Goal: Information Seeking & Learning: Find specific fact

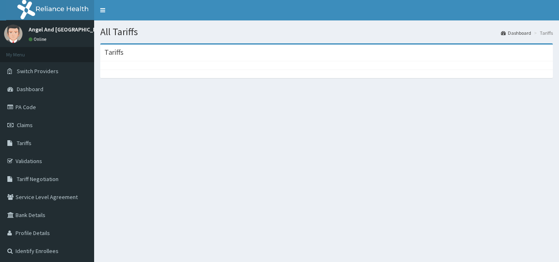
click at [225, 169] on div "All Tariffs Dashboard Tariffs Tariffs" at bounding box center [326, 151] width 465 height 262
click at [27, 142] on span "Tariffs" at bounding box center [24, 142] width 15 height 7
click at [22, 144] on span "Tariffs" at bounding box center [24, 142] width 15 height 7
click at [26, 145] on span "Tariffs" at bounding box center [24, 142] width 15 height 7
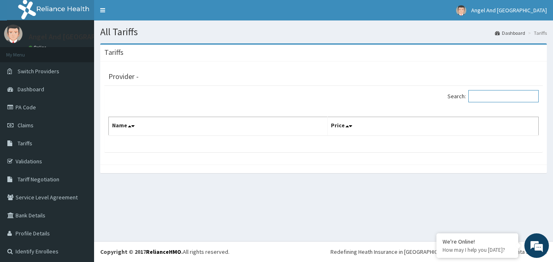
click at [492, 97] on input "Search:" at bounding box center [503, 96] width 70 height 12
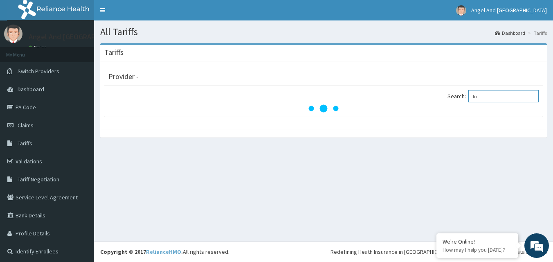
type input "f"
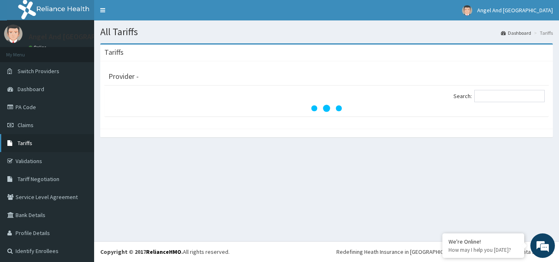
click at [29, 148] on link "Tariffs" at bounding box center [47, 143] width 94 height 18
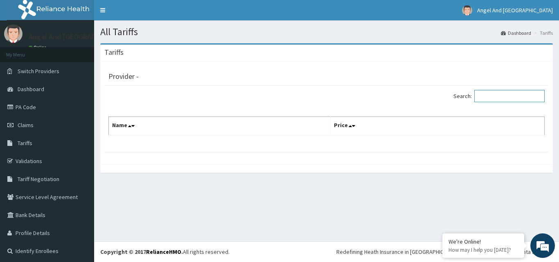
click at [501, 95] on input "Search:" at bounding box center [509, 96] width 70 height 12
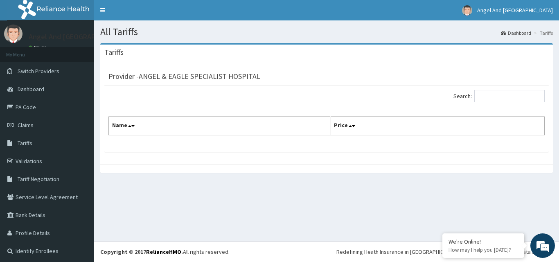
click at [387, 155] on div "Provider - ANGEL & EAGLE SPECIALIST HOSPITAL Search: Name Price" at bounding box center [326, 112] width 452 height 103
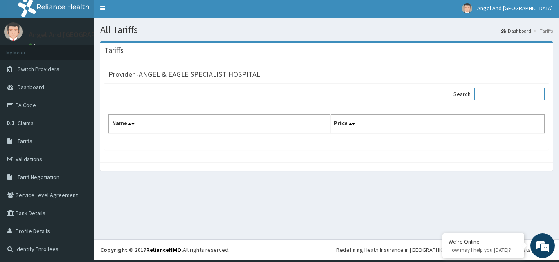
click at [480, 94] on input "Search:" at bounding box center [509, 94] width 70 height 12
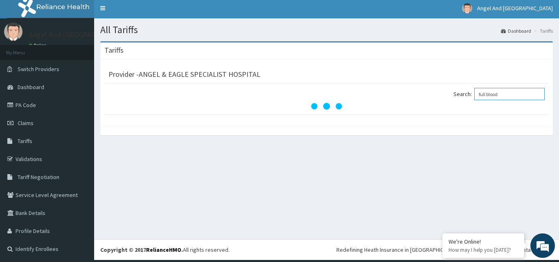
type input "full blood"
click at [338, 171] on div "All Tariffs Dashboard Tariffs Tariffs Provider - ANGEL & EAGLE SPECIALIST HOSPI…" at bounding box center [326, 128] width 465 height 221
click at [20, 144] on span "Tariffs" at bounding box center [25, 140] width 15 height 7
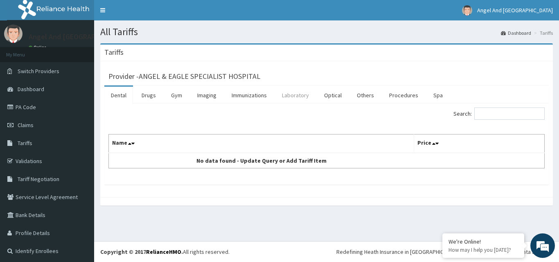
click at [299, 94] on link "Laboratory" at bounding box center [295, 95] width 40 height 17
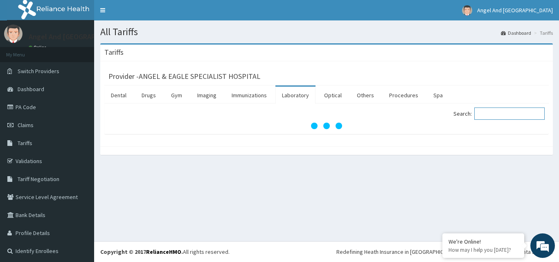
click at [490, 115] on input "Search:" at bounding box center [509, 114] width 70 height 12
type input "full bloo"
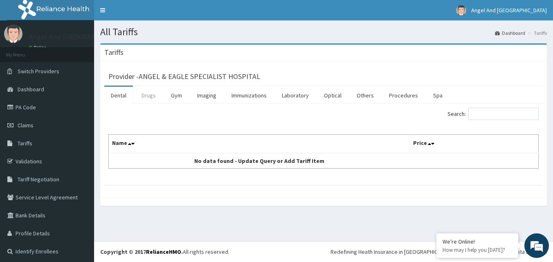
click at [150, 98] on link "Drugs" at bounding box center [148, 95] width 27 height 17
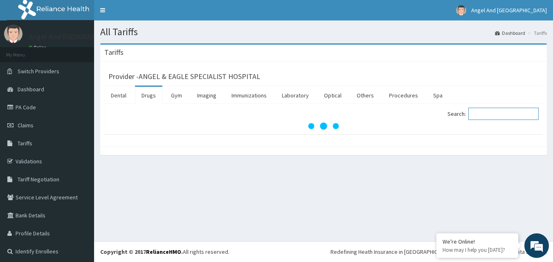
click at [479, 117] on input "Search:" at bounding box center [503, 114] width 70 height 12
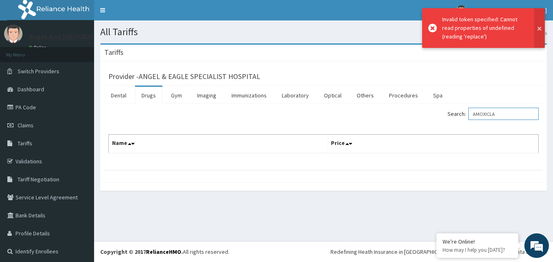
type input "AMOXICLA"
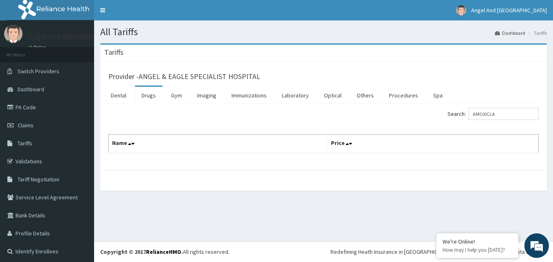
click at [538, 30] on button at bounding box center [542, 38] width 11 height 40
click at [150, 96] on link "Drugs" at bounding box center [148, 95] width 27 height 17
click at [474, 114] on input "Search:" at bounding box center [503, 114] width 70 height 12
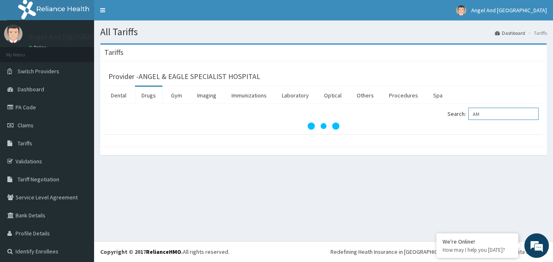
type input "A"
type input "C"
click at [290, 95] on link "Laboratory" at bounding box center [295, 95] width 40 height 17
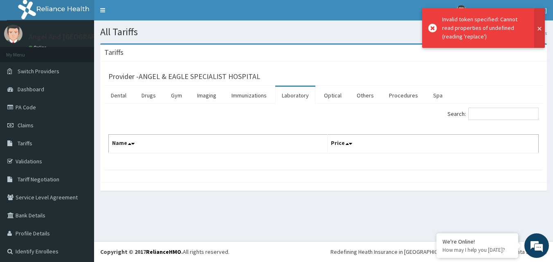
click at [540, 28] on button at bounding box center [539, 28] width 11 height 40
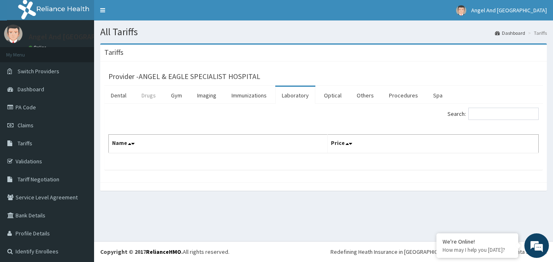
click at [149, 94] on link "Drugs" at bounding box center [148, 95] width 27 height 17
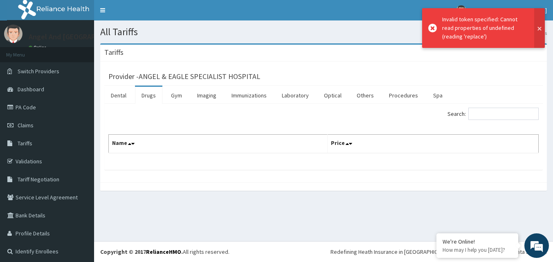
click at [540, 27] on button at bounding box center [539, 28] width 11 height 40
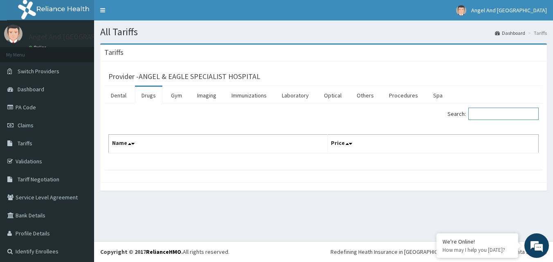
click at [489, 110] on input "Search:" at bounding box center [503, 114] width 70 height 12
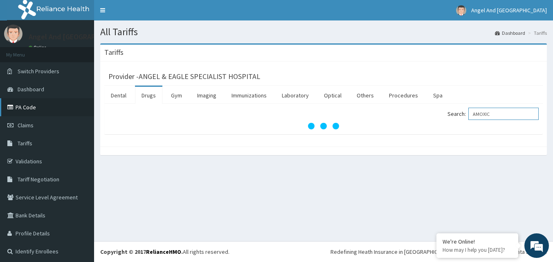
type input "AMOXIC"
click at [27, 112] on link "PA Code" at bounding box center [47, 107] width 94 height 18
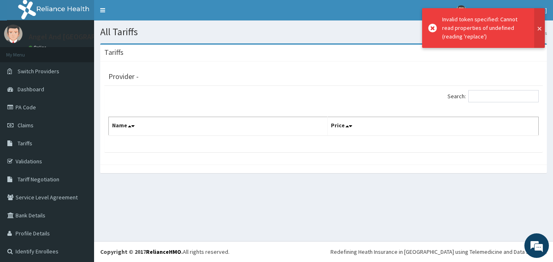
click at [538, 27] on button at bounding box center [539, 28] width 11 height 40
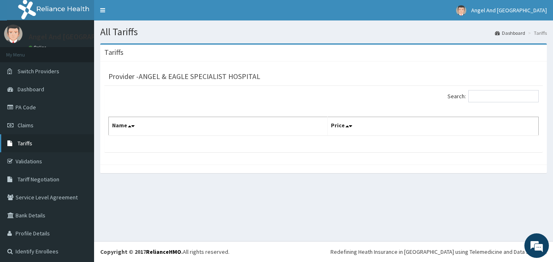
click at [31, 141] on span "Tariffs" at bounding box center [25, 142] width 15 height 7
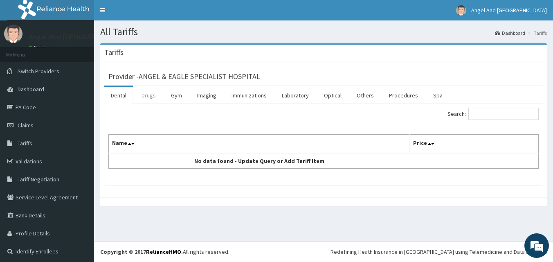
click at [145, 95] on link "Drugs" at bounding box center [148, 95] width 27 height 17
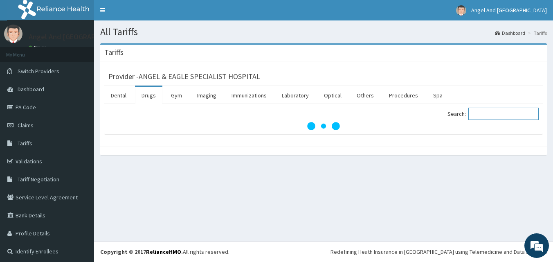
click at [494, 114] on input "Search:" at bounding box center [503, 114] width 70 height 12
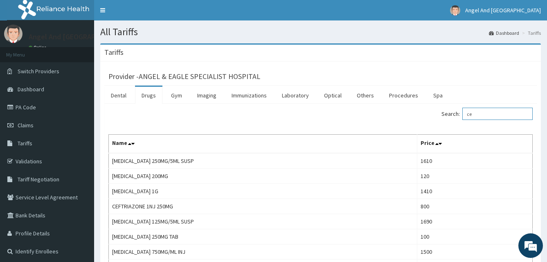
type input "c"
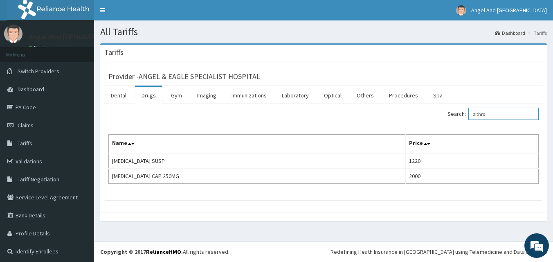
type input "zithro"
